Goal: Communication & Community: Answer question/provide support

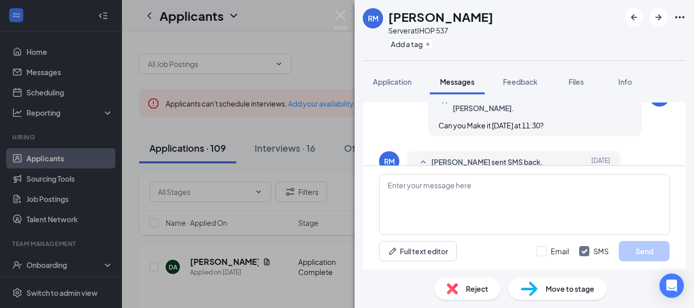
scroll to position [475, 0]
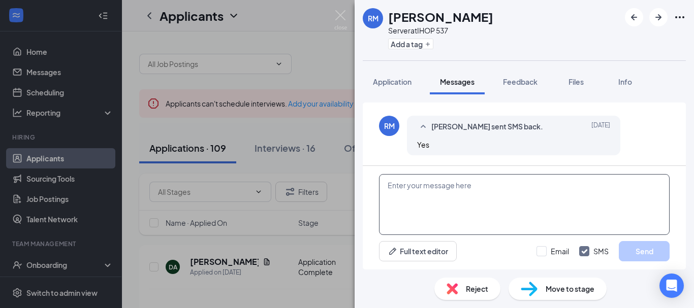
click at [449, 200] on textarea at bounding box center [524, 204] width 291 height 61
type textarea "see you then"
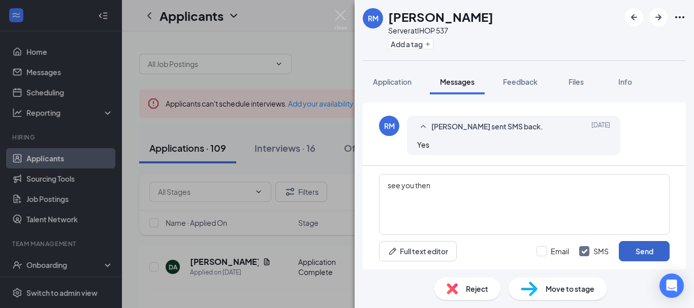
click at [635, 251] on button "Send" at bounding box center [644, 251] width 51 height 20
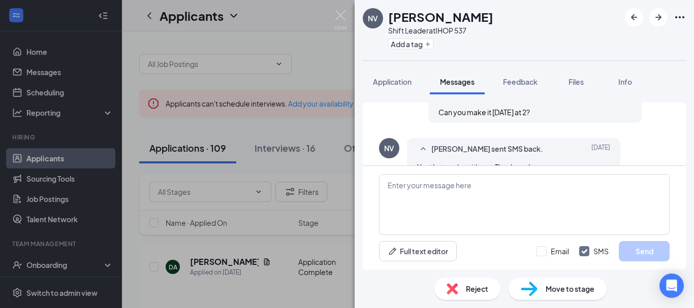
scroll to position [414, 0]
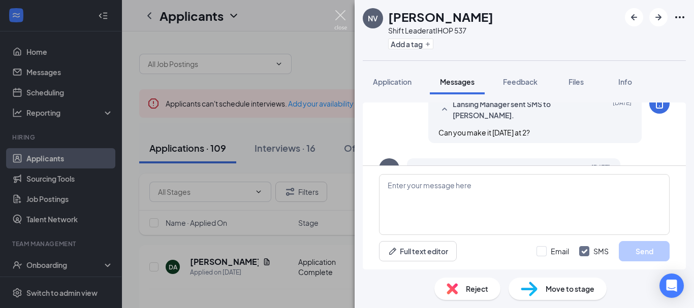
click at [338, 13] on img at bounding box center [340, 20] width 13 height 20
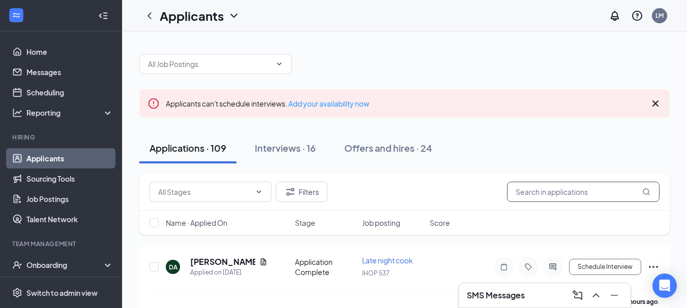
click at [516, 193] on input "text" at bounding box center [583, 192] width 152 height 20
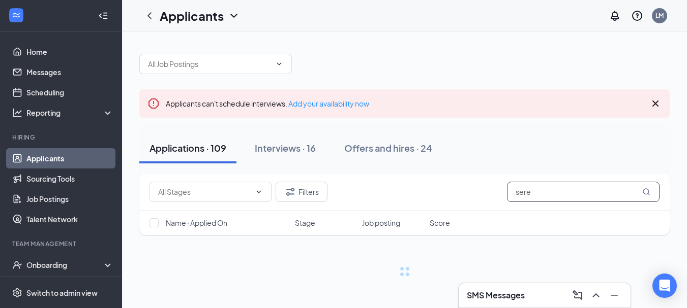
click at [516, 193] on input "sere" at bounding box center [583, 192] width 152 height 20
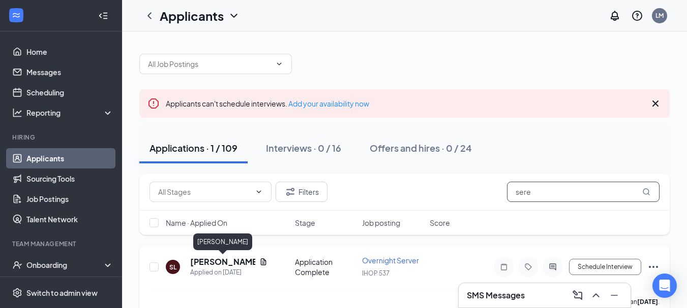
type input "sere"
click at [211, 262] on h5 "[PERSON_NAME]" at bounding box center [222, 262] width 65 height 11
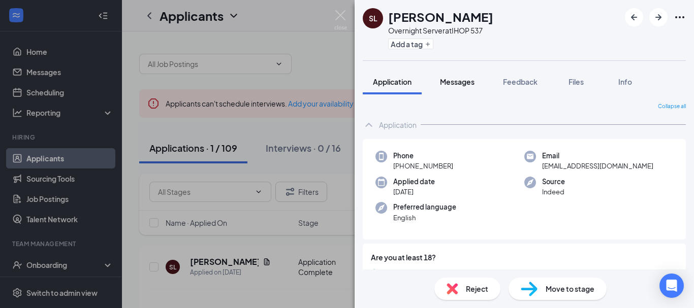
click at [458, 82] on span "Messages" at bounding box center [457, 81] width 35 height 9
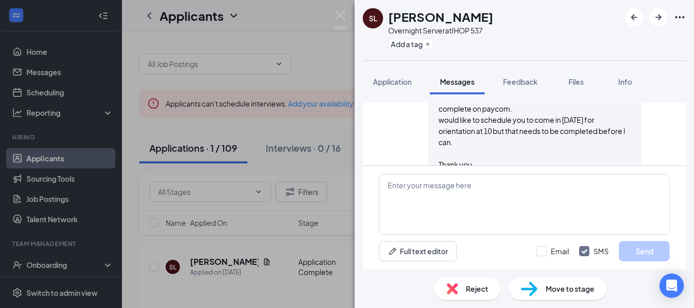
scroll to position [671, 0]
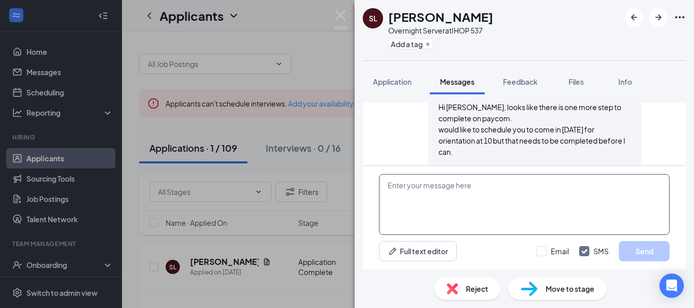
click at [443, 186] on textarea at bounding box center [524, 204] width 291 height 61
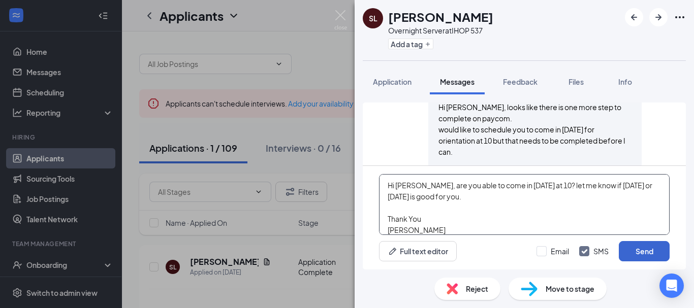
type textarea "Hi [PERSON_NAME], are you able to come in [DATE] at 10? let me know if [DATE] o…"
click at [622, 249] on button "Send" at bounding box center [644, 251] width 51 height 20
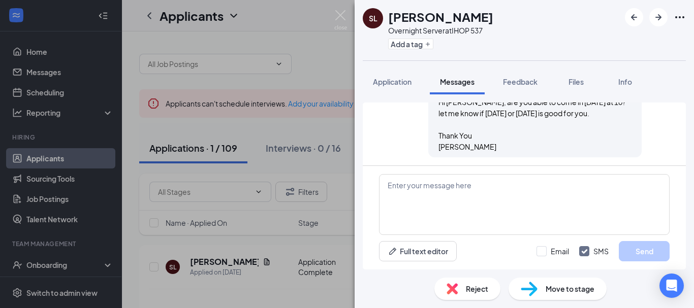
scroll to position [821, 0]
